Goal: Information Seeking & Learning: Learn about a topic

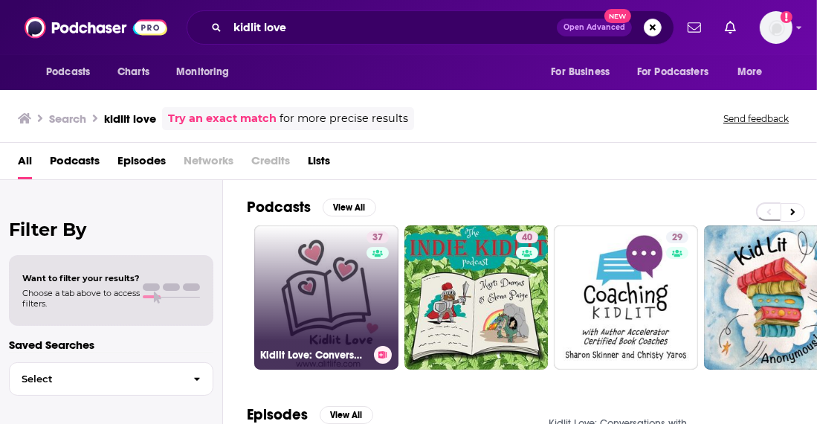
click at [312, 294] on link "37 Kidlit Love: Conversations with Picture Book, Middle Grade and YA Authors" at bounding box center [326, 297] width 144 height 144
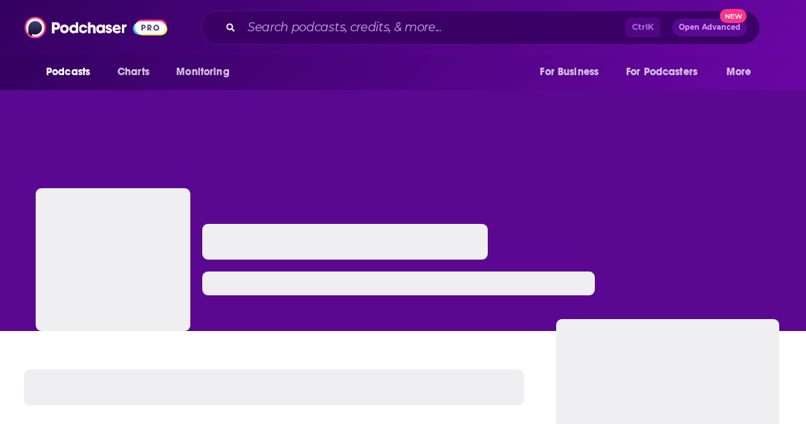
scroll to position [169, 0]
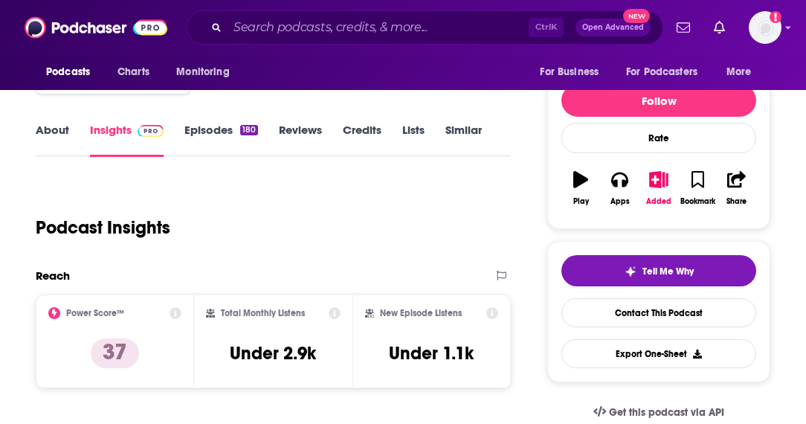
scroll to position [170, 0]
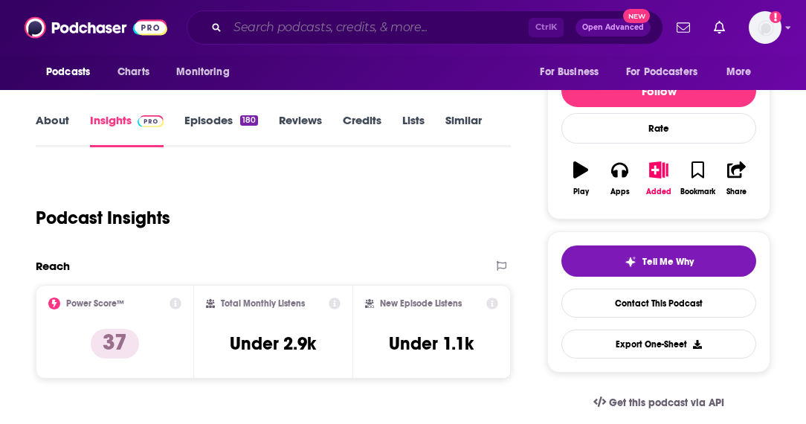
click at [320, 30] on input "Search podcasts, credits, & more..." at bounding box center [378, 28] width 301 height 24
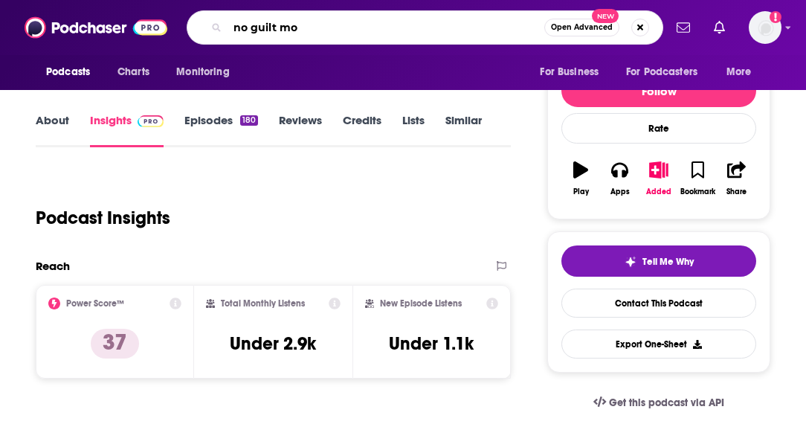
type input "no guilt mom"
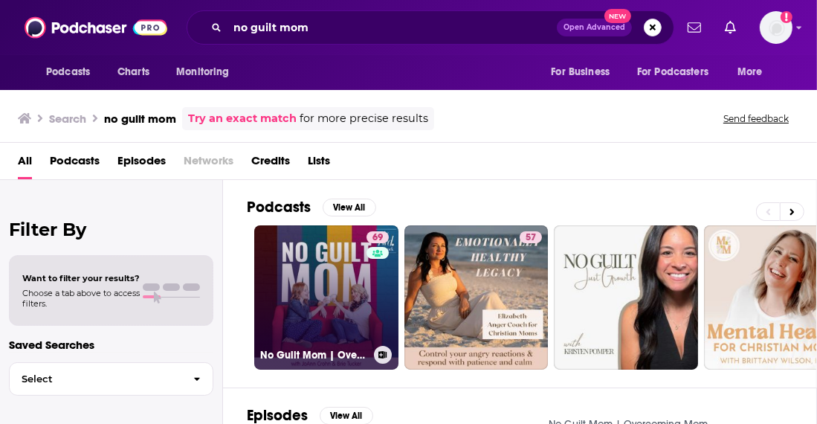
click at [311, 273] on link "69 No Guilt Mom | Overcoming Mom Guilt, Parenting Tips, & Self Care for Moms" at bounding box center [326, 297] width 144 height 144
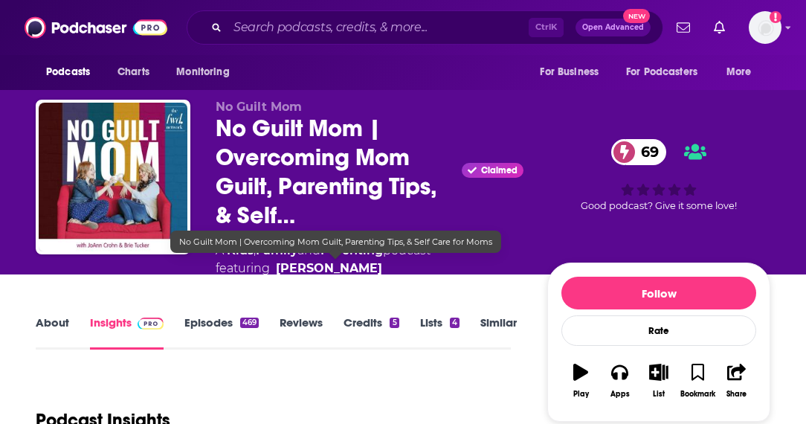
scroll to position [257, 0]
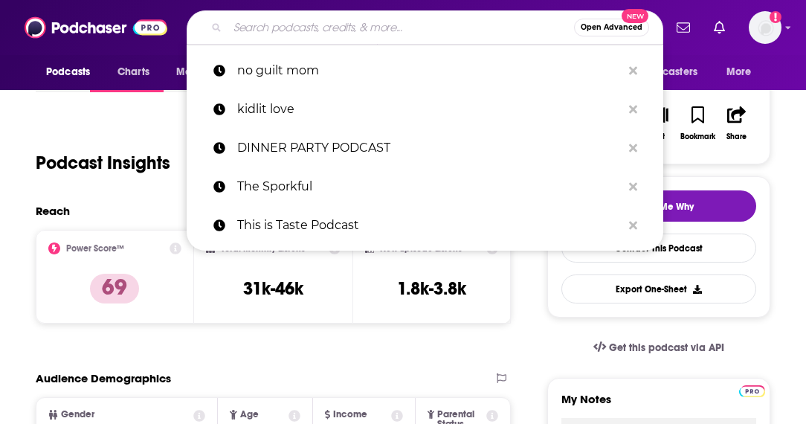
click at [271, 23] on input "Search podcasts, credits, & more..." at bounding box center [401, 28] width 347 height 24
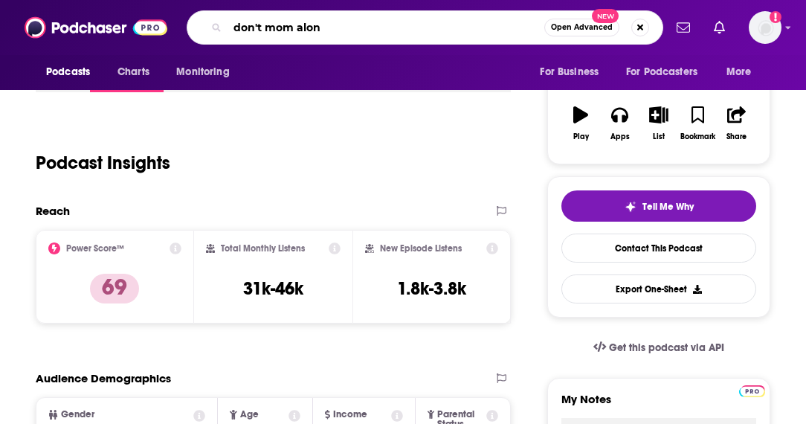
type input "don't mom alone"
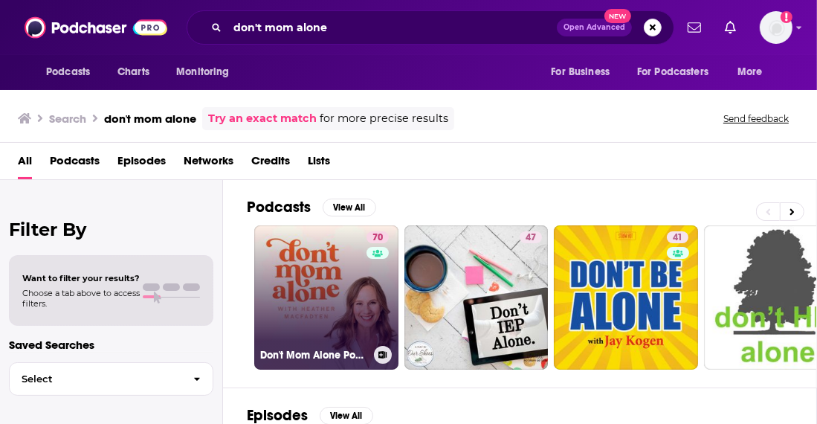
click at [320, 269] on link "70 Don't Mom Alone Podcast" at bounding box center [326, 297] width 144 height 144
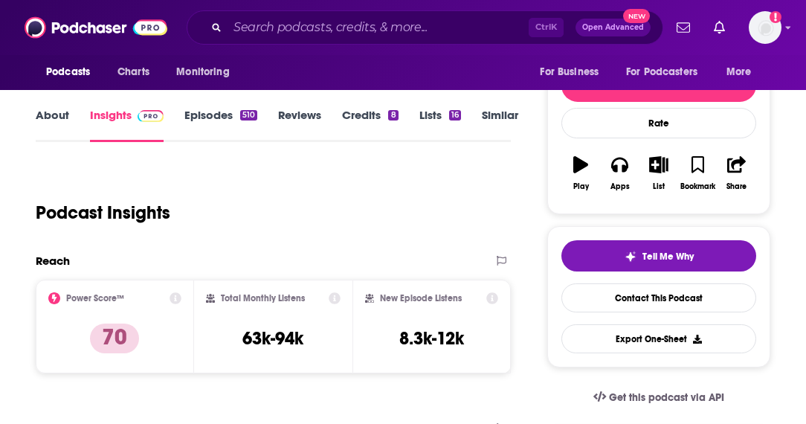
scroll to position [184, 0]
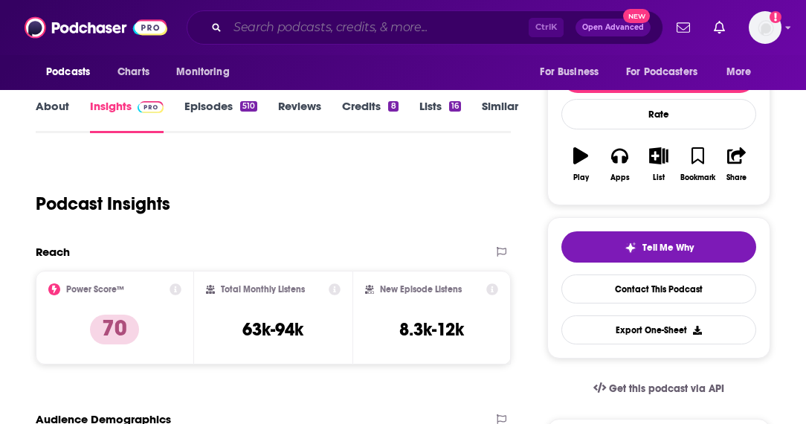
click at [359, 21] on input "Search podcasts, credits, & more..." at bounding box center [378, 28] width 301 height 24
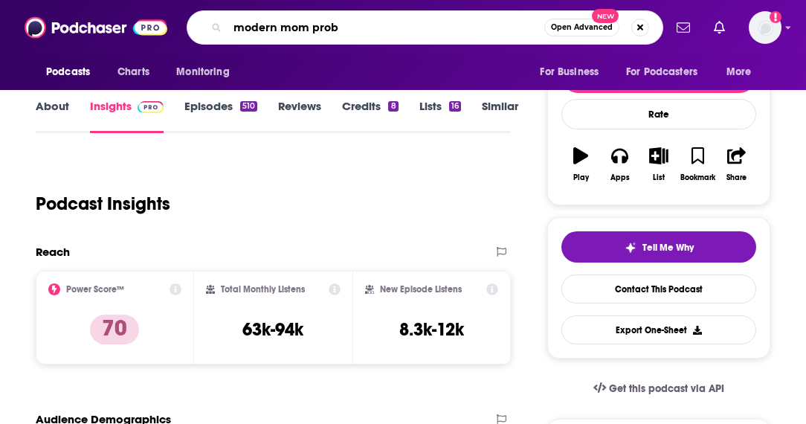
type input "modern mom probs"
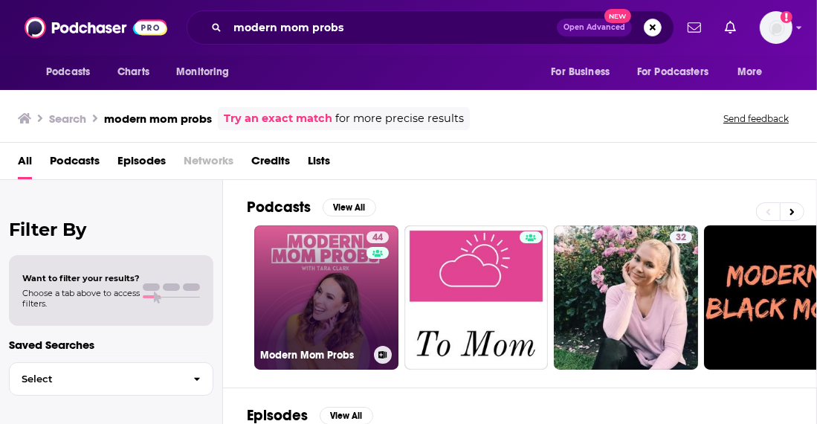
click at [320, 272] on link "44 Modern Mom Probs" at bounding box center [326, 297] width 144 height 144
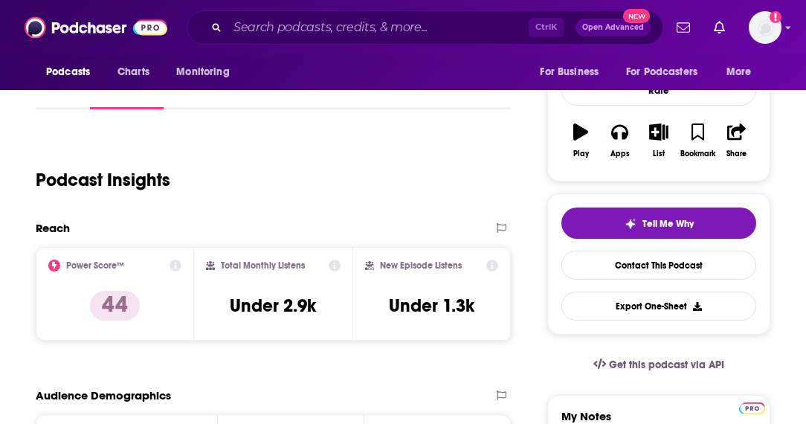
scroll to position [214, 0]
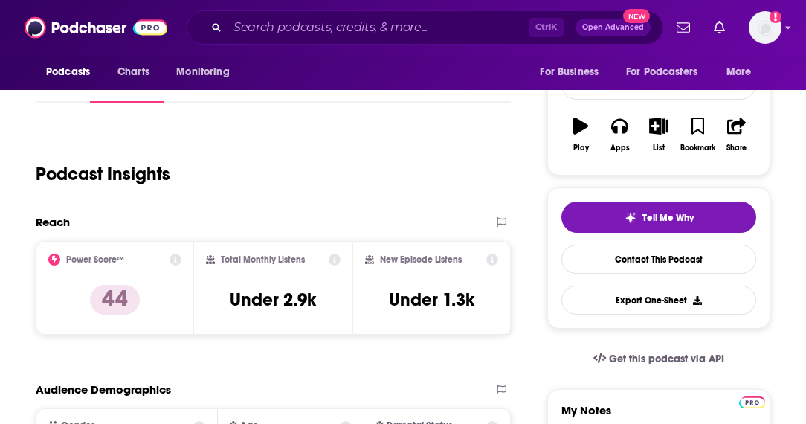
click at [378, 39] on div "Ctrl K Open Advanced New" at bounding box center [425, 27] width 477 height 34
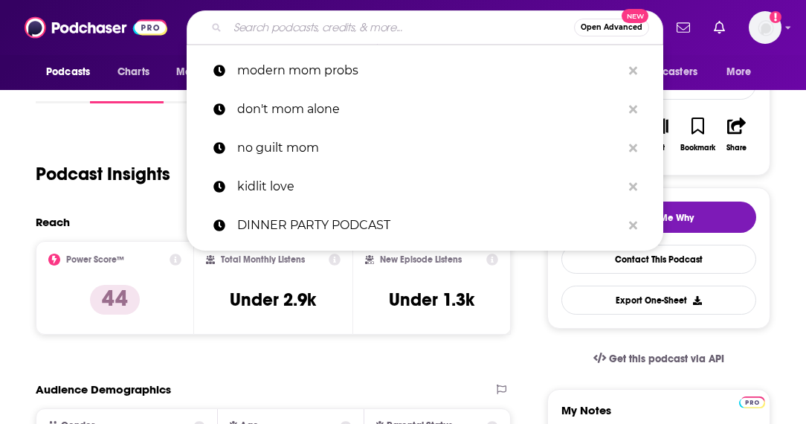
click at [376, 31] on input "Search podcasts, credits, & more..." at bounding box center [401, 28] width 347 height 24
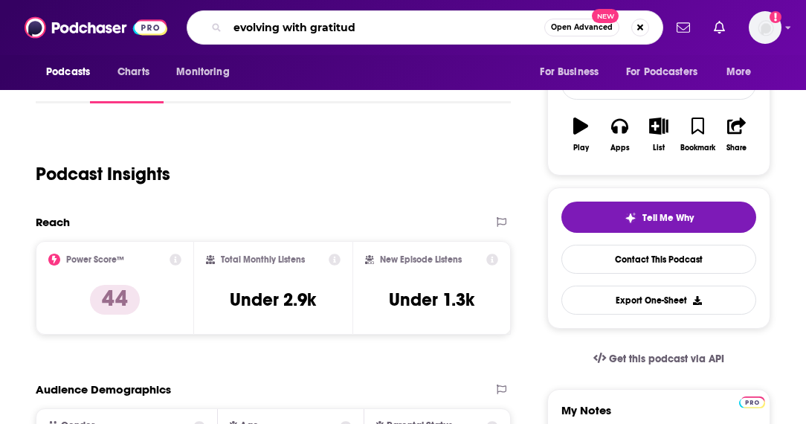
type input "evolving with gratitude"
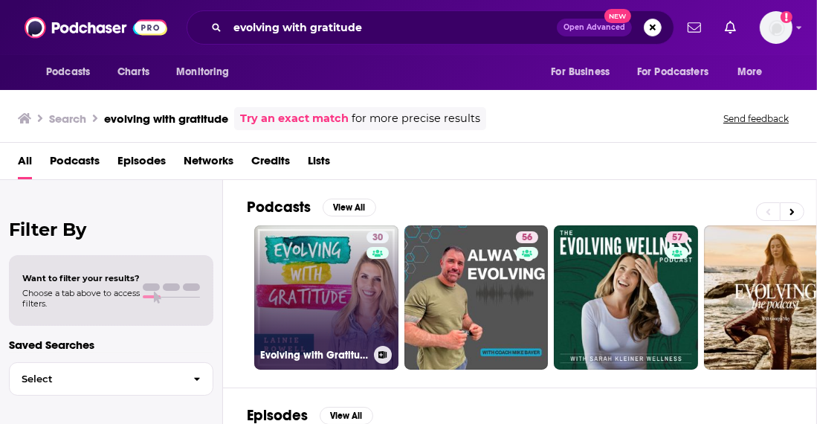
click at [309, 276] on link "30 Evolving with Gratitude" at bounding box center [326, 297] width 144 height 144
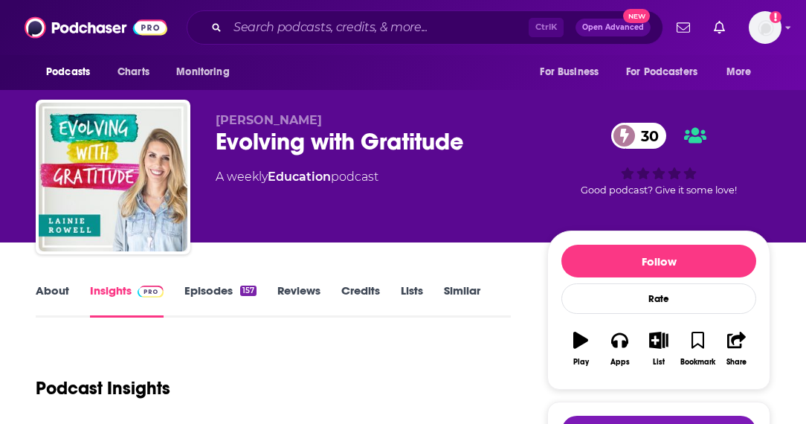
scroll to position [158, 0]
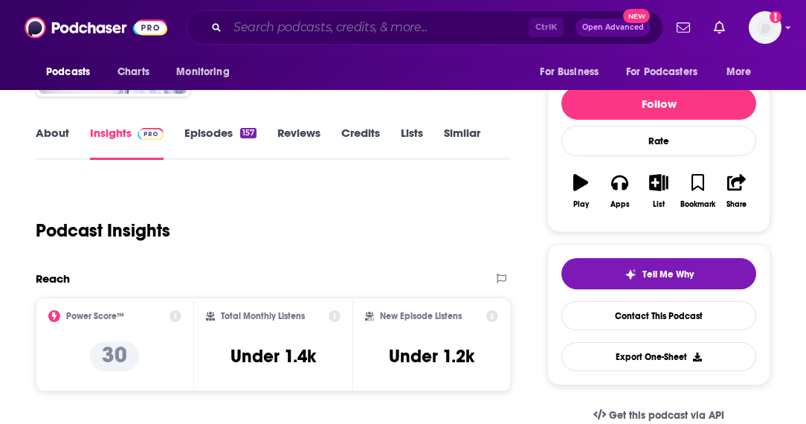
click at [303, 29] on input "Search podcasts, credits, & more..." at bounding box center [378, 28] width 301 height 24
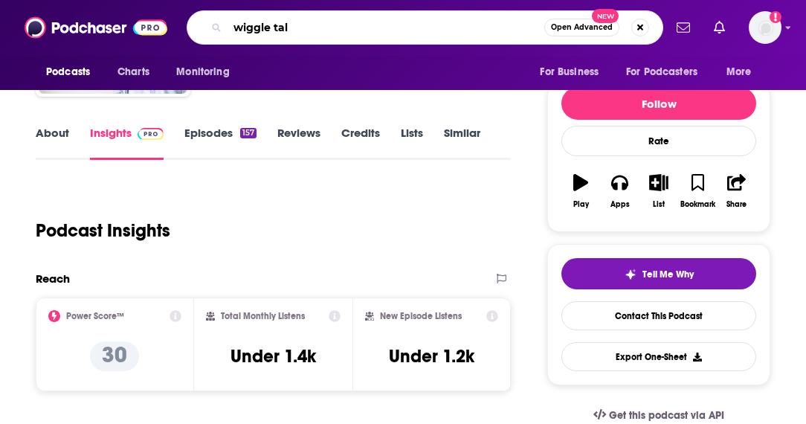
type input "wiggle talk"
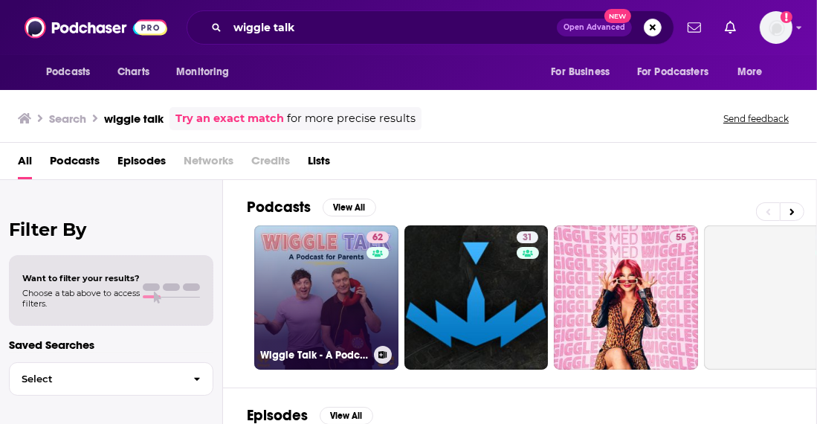
click at [315, 280] on link "62 Wiggle Talk - A Podcast For Parents" at bounding box center [326, 297] width 144 height 144
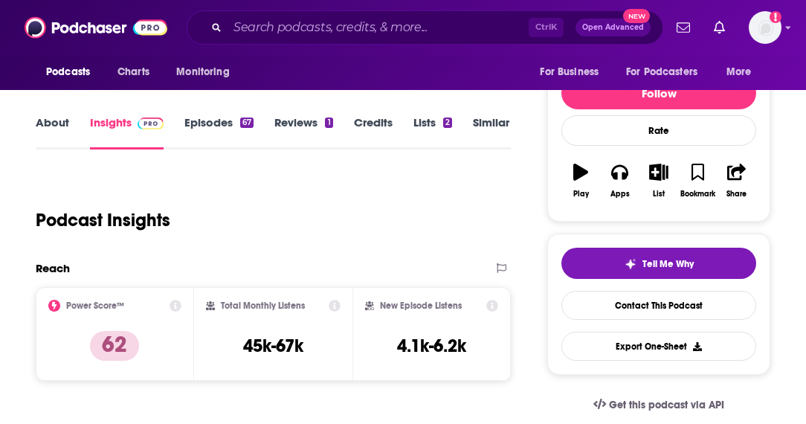
scroll to position [193, 0]
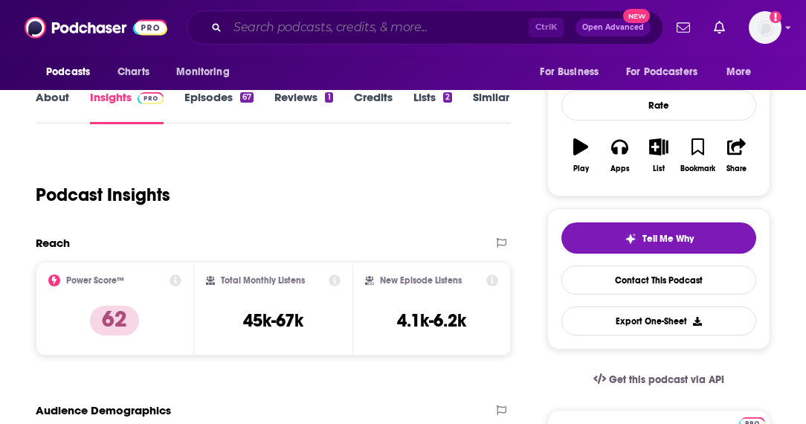
click at [350, 28] on input "Search podcasts, credits, & more..." at bounding box center [378, 28] width 301 height 24
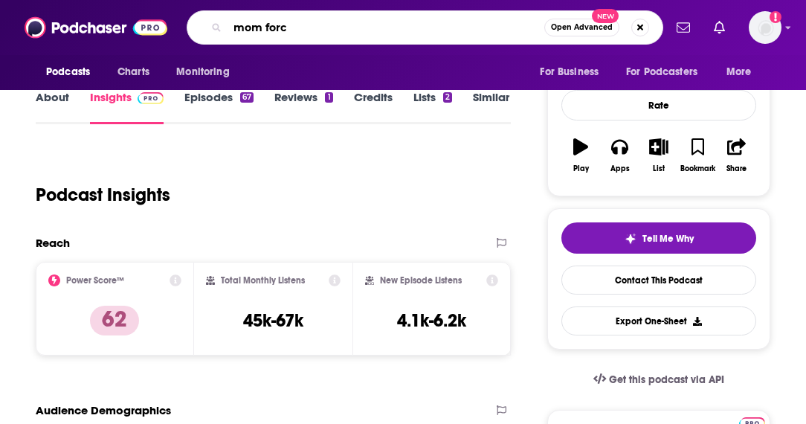
type input "mom force"
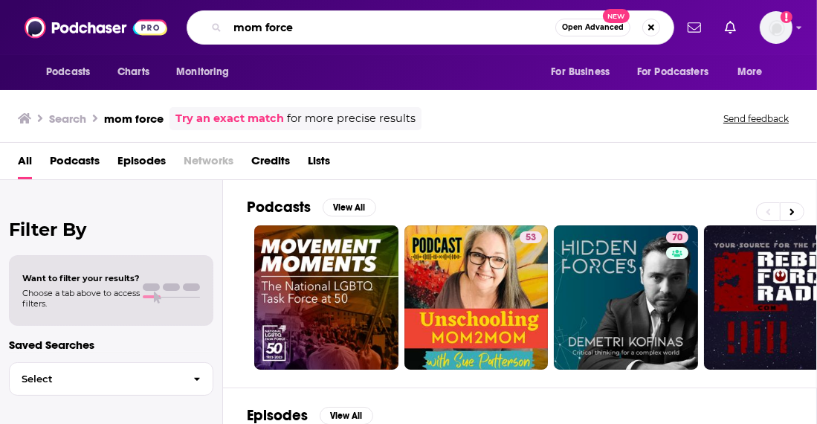
click at [269, 25] on input "mom force" at bounding box center [392, 28] width 328 height 24
type input "momforce"
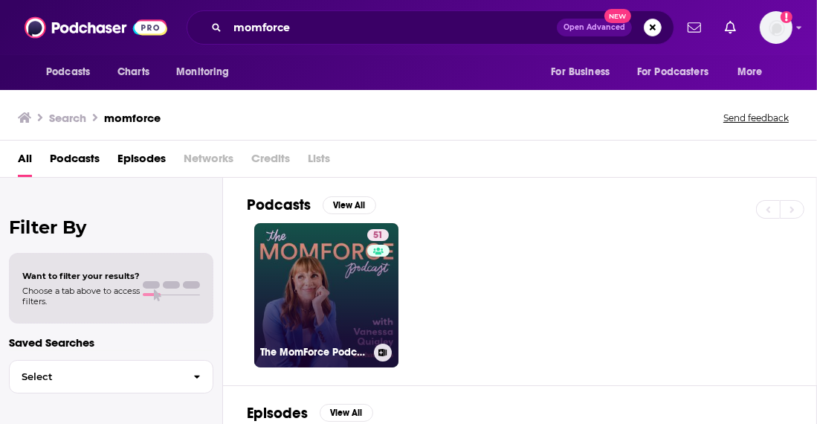
click at [306, 321] on link "51 The MomForce Podcast Hosted by Chatbooks" at bounding box center [326, 295] width 144 height 144
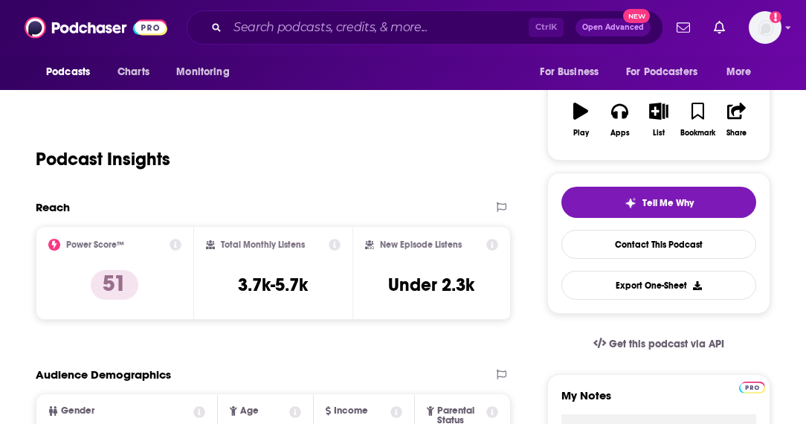
scroll to position [256, 0]
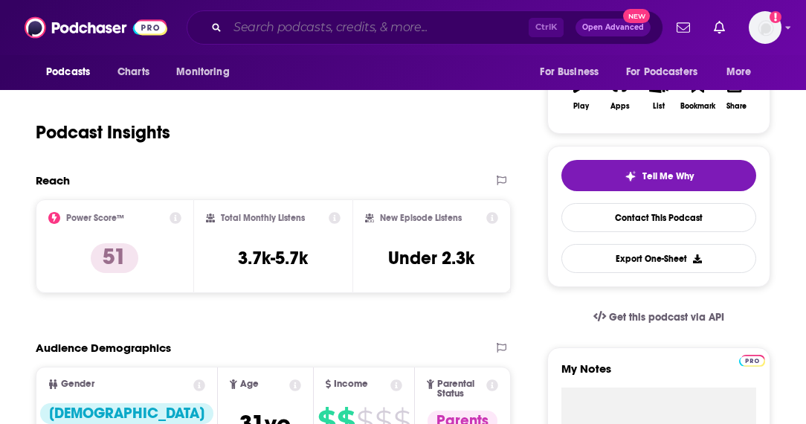
click at [372, 17] on input "Search podcasts, credits, & more..." at bounding box center [378, 28] width 301 height 24
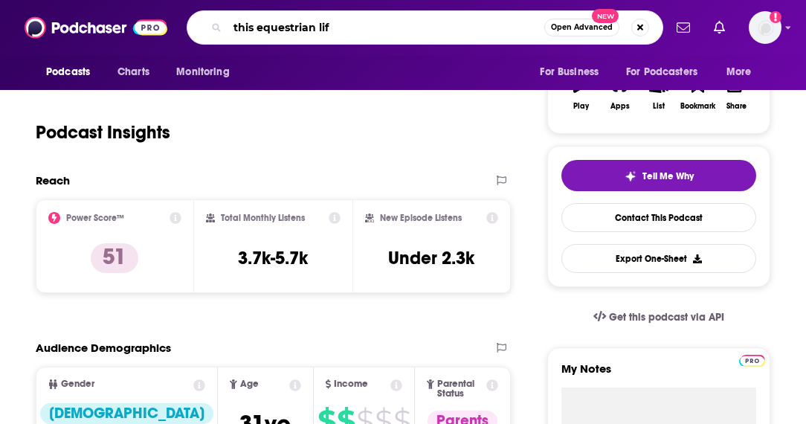
type input "this equestrian life"
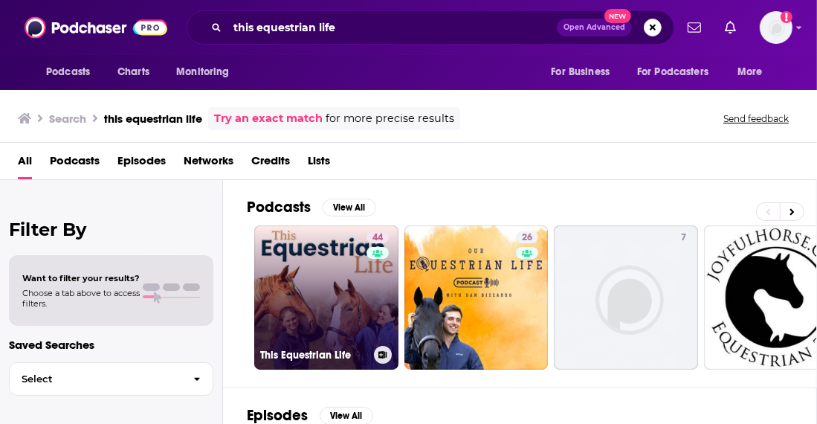
click at [292, 295] on link "44 This Equestrian Life" at bounding box center [326, 297] width 144 height 144
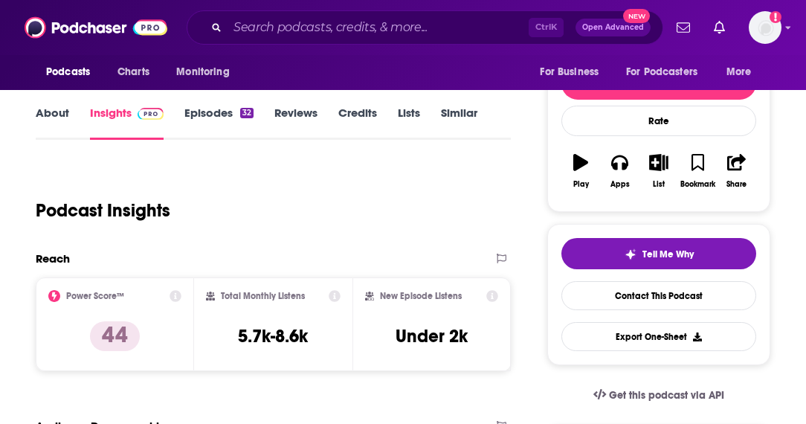
scroll to position [179, 0]
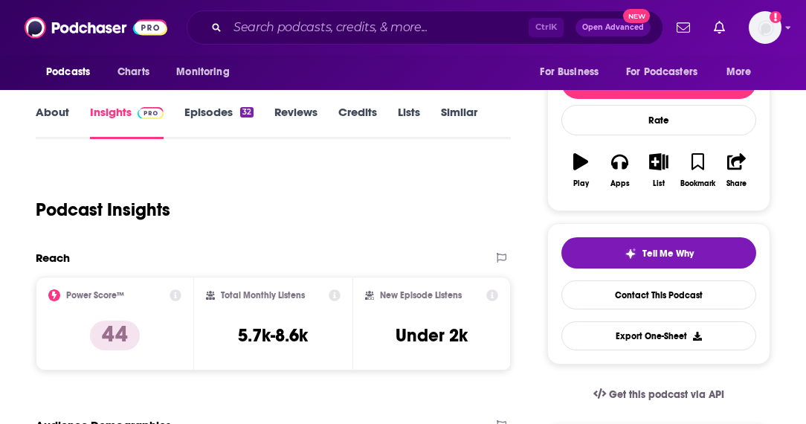
click at [376, 13] on div "Ctrl K Open Advanced New" at bounding box center [425, 27] width 477 height 34
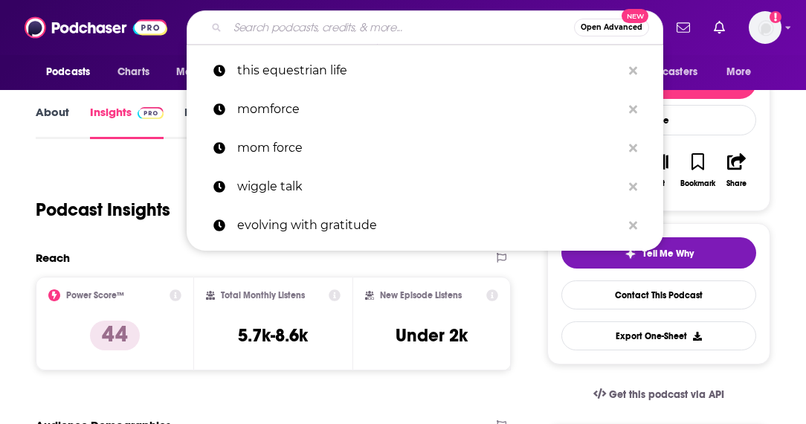
click at [352, 27] on input "Search podcasts, credits, & more..." at bounding box center [401, 28] width 347 height 24
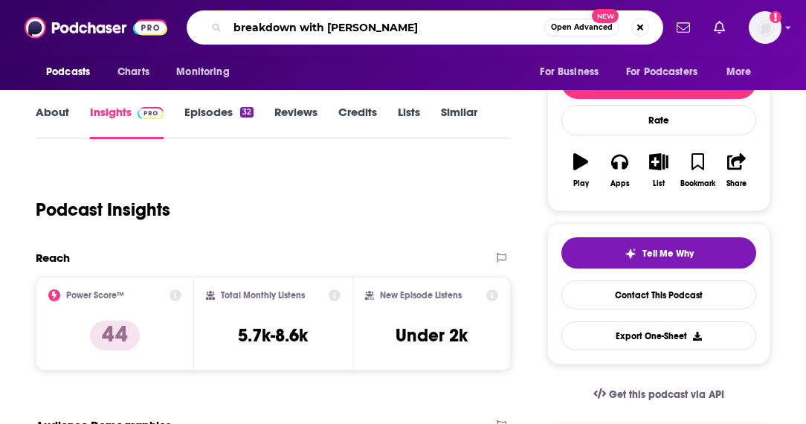
type input "breakdown with [PERSON_NAME]"
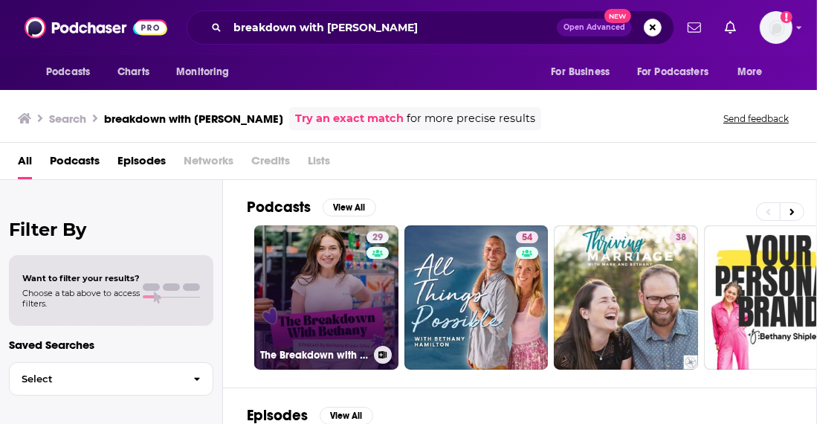
click at [334, 294] on link "29 The Breakdown with [PERSON_NAME]" at bounding box center [326, 297] width 144 height 144
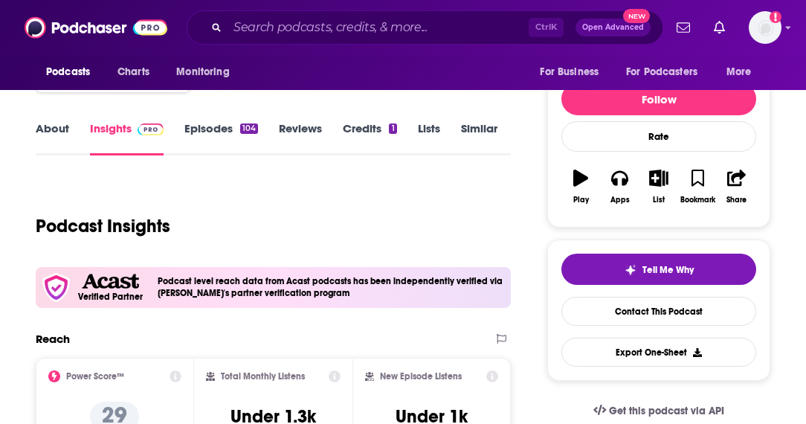
scroll to position [235, 0]
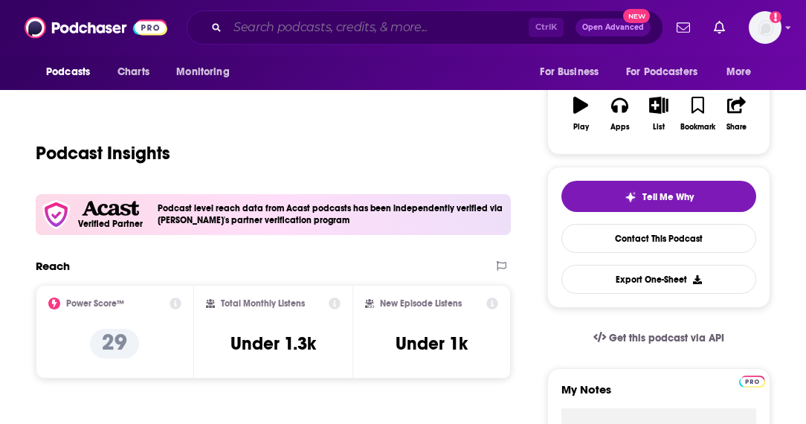
click at [327, 33] on input "Search podcasts, credits, & more..." at bounding box center [378, 28] width 301 height 24
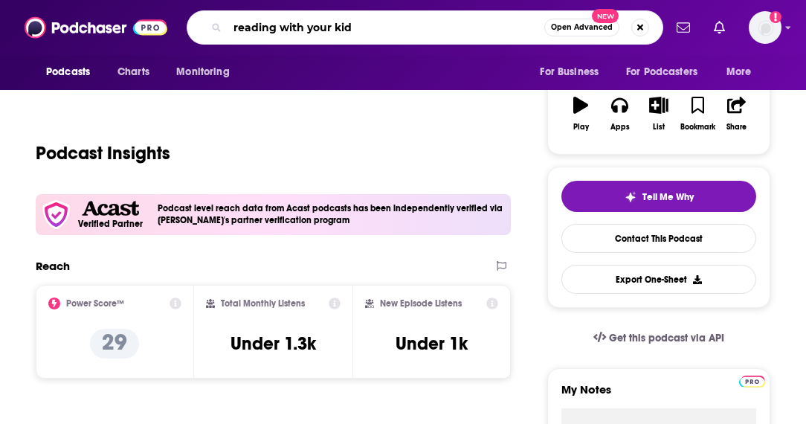
type input "reading with your kids"
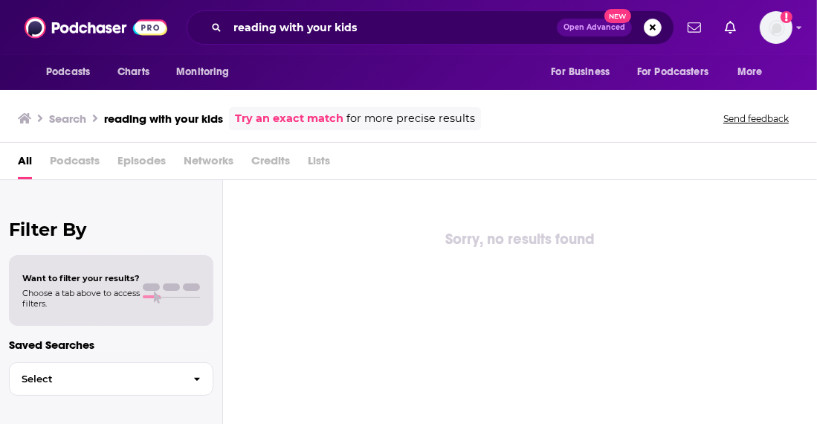
click at [437, 42] on div "reading with your kids Open Advanced New" at bounding box center [431, 27] width 488 height 34
drag, startPoint x: 437, startPoint y: 42, endPoint x: 396, endPoint y: 27, distance: 43.5
click at [396, 27] on div "reading with your kids Open Advanced New" at bounding box center [431, 27] width 488 height 34
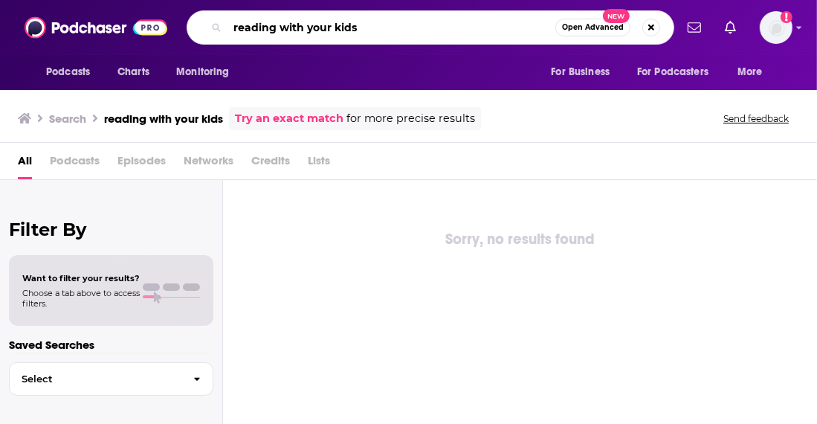
drag, startPoint x: 263, startPoint y: 35, endPoint x: 360, endPoint y: 10, distance: 100.5
click at [360, 10] on div "reading with your kids Open Advanced New" at bounding box center [431, 27] width 488 height 34
click at [378, 25] on input "reading with your kids" at bounding box center [392, 28] width 328 height 24
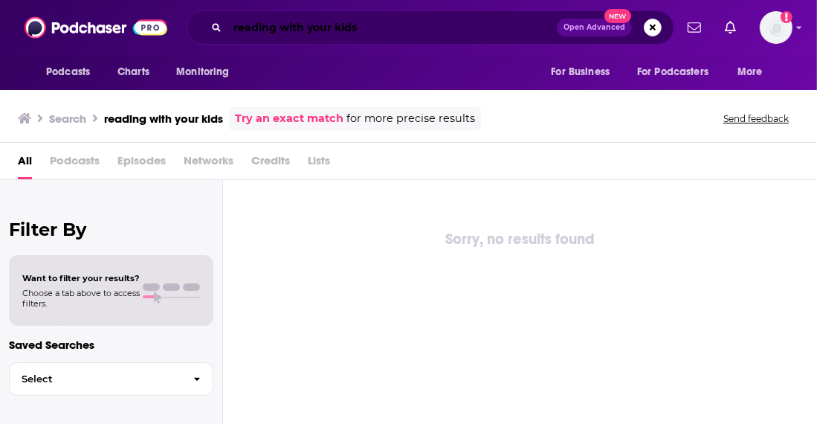
click at [367, 30] on input "reading with your kids" at bounding box center [392, 28] width 329 height 24
click at [400, 41] on div "reading with your kids Open Advanced New" at bounding box center [431, 27] width 488 height 34
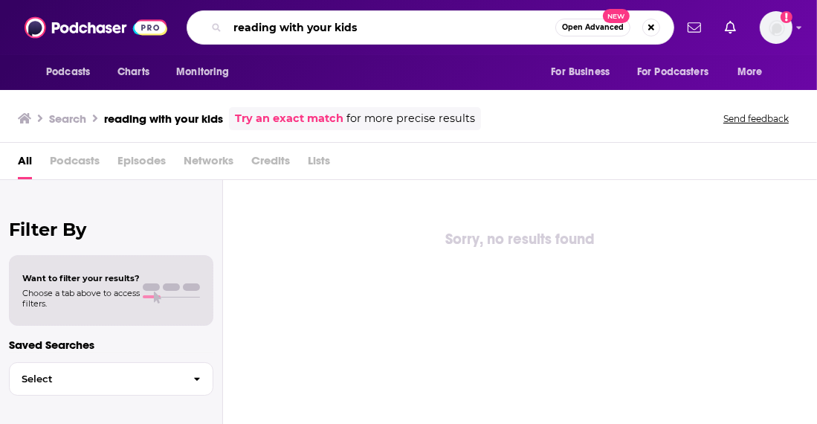
click at [393, 36] on input "reading with your kids" at bounding box center [392, 28] width 328 height 24
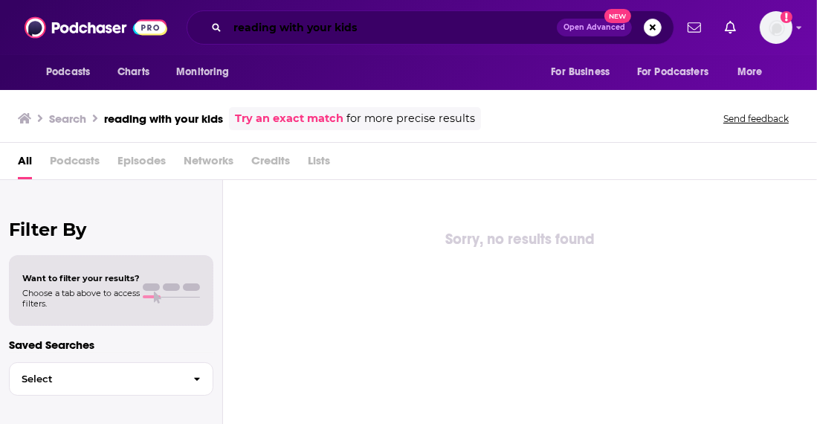
click at [402, 25] on input "reading with your kids" at bounding box center [392, 28] width 329 height 24
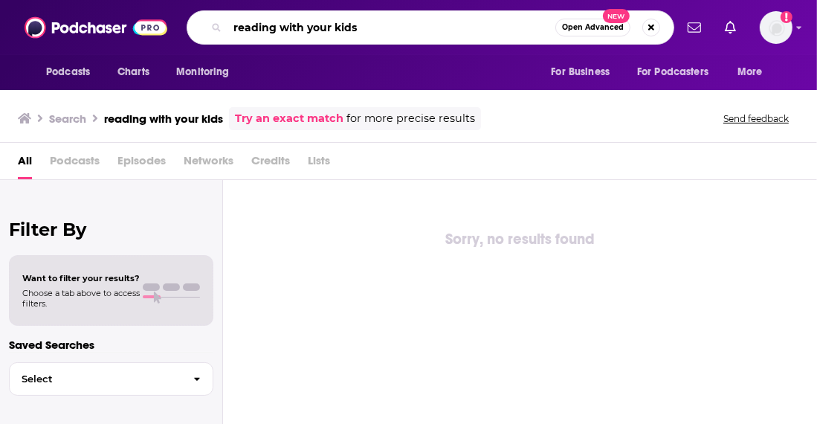
click at [402, 25] on input "reading with your kids" at bounding box center [392, 28] width 328 height 24
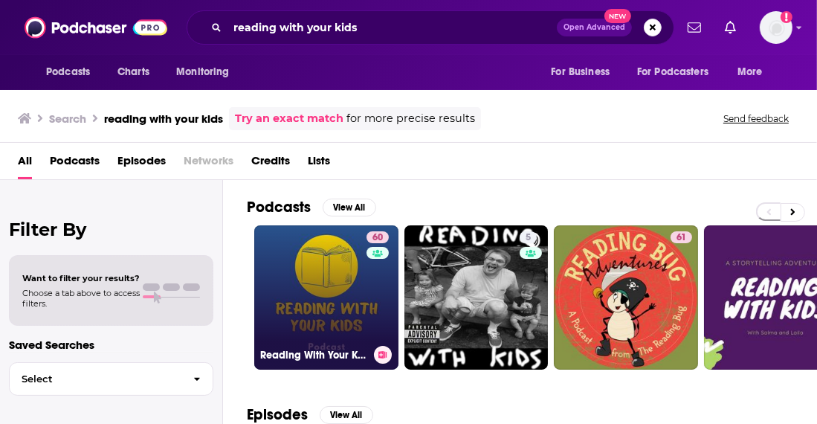
click at [320, 309] on link "60 Reading With Your Kids Podcast" at bounding box center [326, 297] width 144 height 144
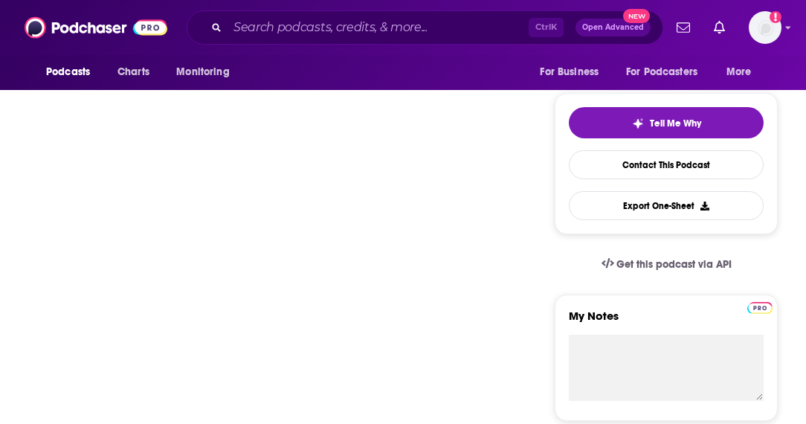
scroll to position [305, 0]
